Goal: Transaction & Acquisition: Purchase product/service

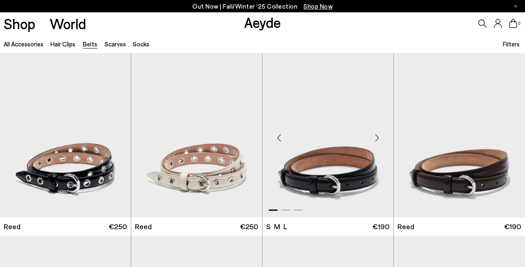
scroll to position [27, 0]
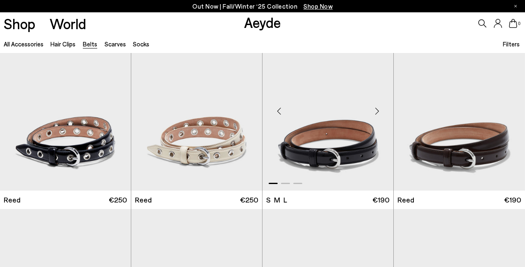
click at [377, 110] on div "Next slide" at bounding box center [377, 111] width 25 height 25
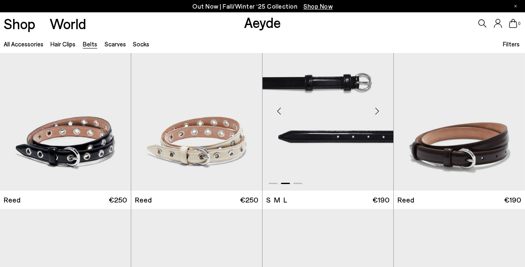
click at [377, 110] on div "Next slide" at bounding box center [377, 111] width 25 height 25
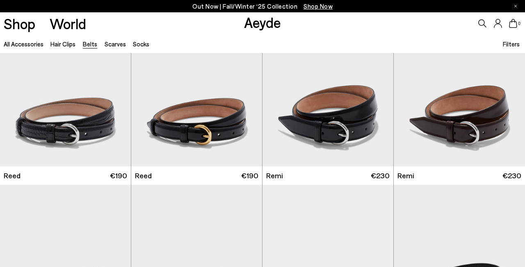
scroll to position [234, 0]
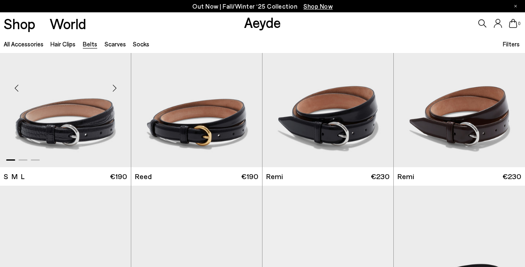
click at [112, 84] on div "Next slide" at bounding box center [114, 87] width 25 height 25
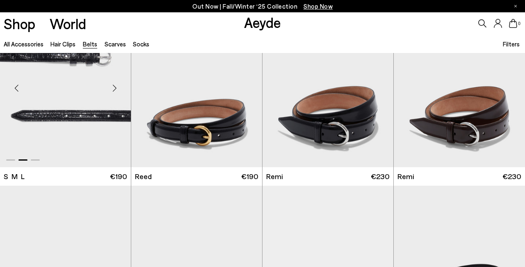
click at [112, 84] on div "Next slide" at bounding box center [114, 87] width 25 height 25
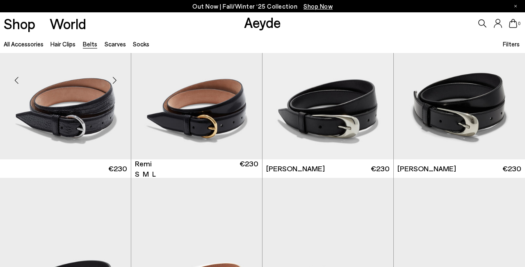
scroll to position [371, 0]
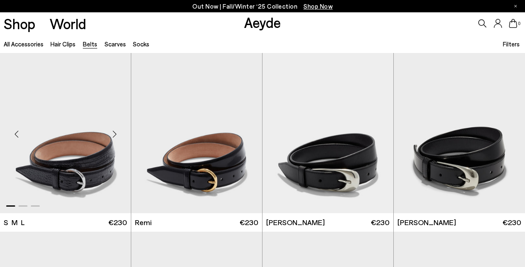
click at [115, 133] on div "Next slide" at bounding box center [114, 133] width 25 height 25
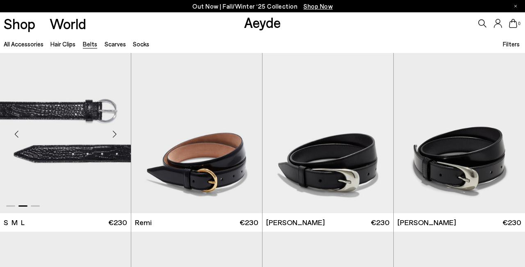
click at [115, 133] on div "Next slide" at bounding box center [114, 133] width 25 height 25
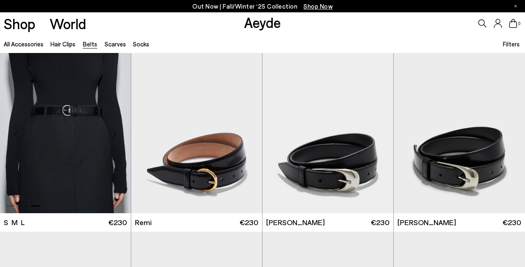
click at [68, 114] on img "3 / 3" at bounding box center [65, 130] width 131 height 164
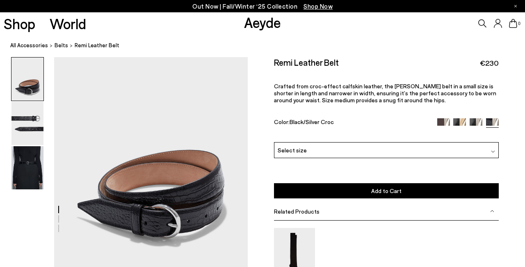
click at [282, 152] on span "Select size" at bounding box center [292, 150] width 29 height 9
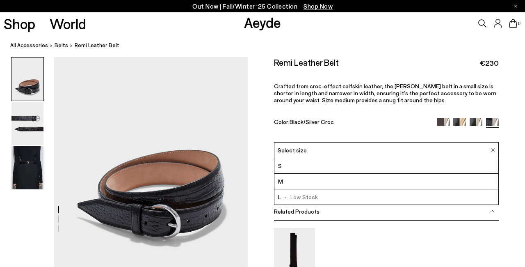
click at [285, 167] on li "S" at bounding box center [386, 166] width 224 height 16
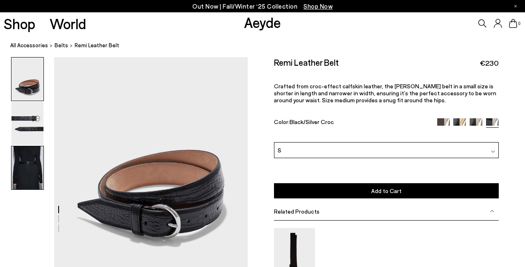
click at [23, 161] on img at bounding box center [27, 167] width 32 height 43
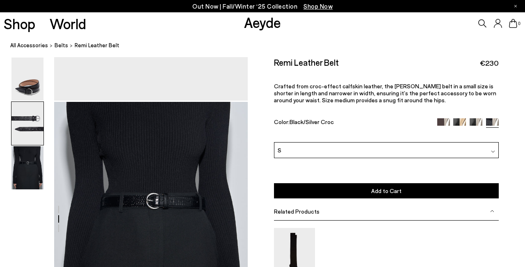
scroll to position [431, 0]
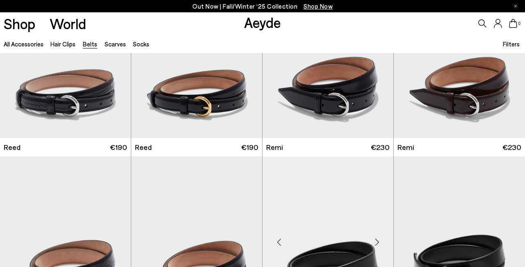
scroll to position [402, 0]
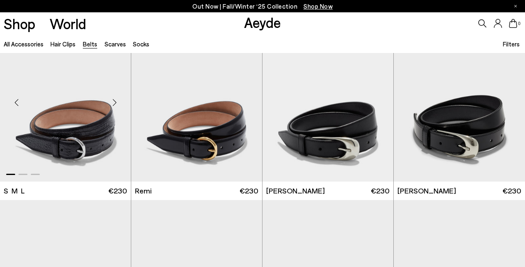
click at [107, 138] on img "1 / 3" at bounding box center [65, 99] width 131 height 164
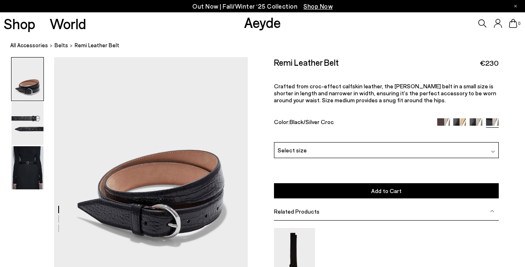
click at [282, 150] on span "Select size" at bounding box center [292, 150] width 29 height 9
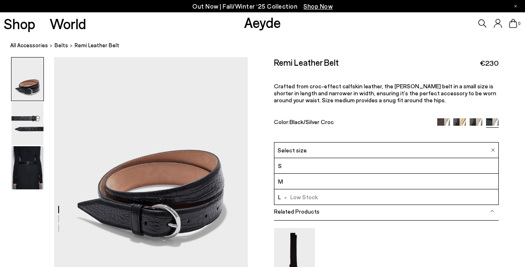
click at [288, 167] on li "S" at bounding box center [386, 166] width 224 height 16
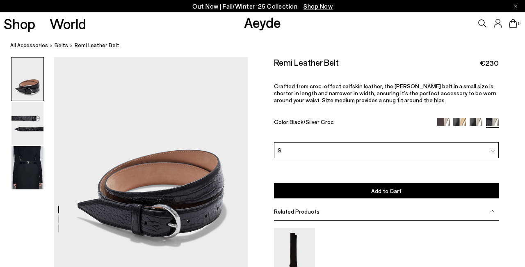
click at [346, 191] on button "Add to Cart Select a Size First" at bounding box center [386, 190] width 225 height 15
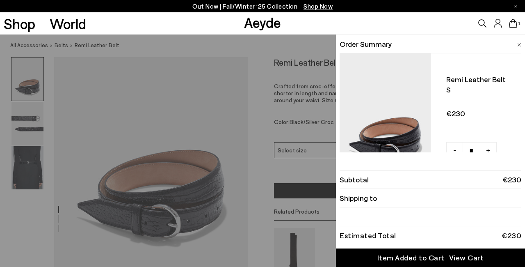
click at [463, 259] on span "View Cart" at bounding box center [466, 257] width 35 height 10
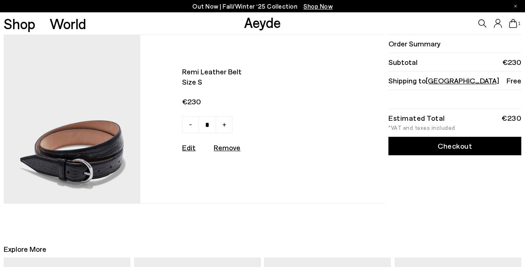
click at [444, 151] on link "Checkout" at bounding box center [454, 146] width 133 height 18
